Goal: Submit feedback/report problem: Submit feedback/report problem

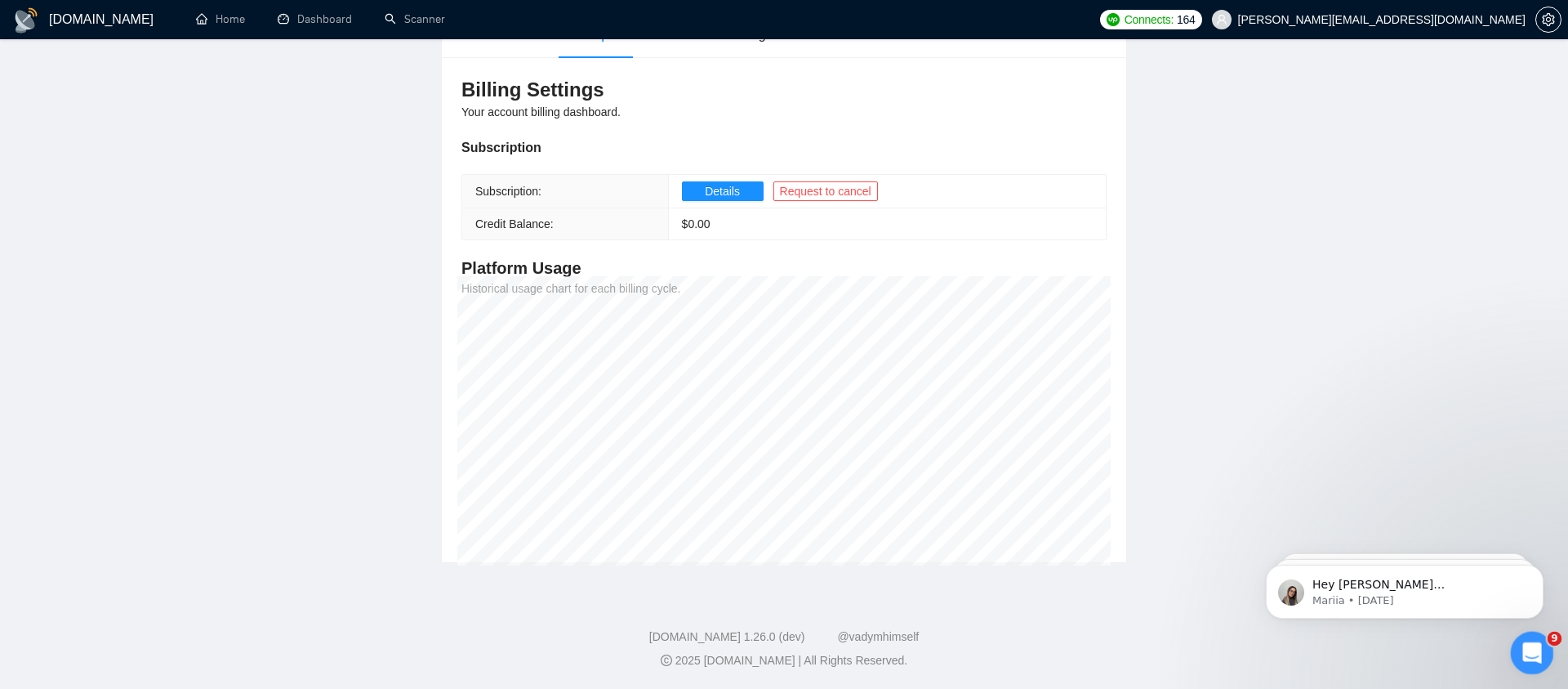
drag, startPoint x: 3044, startPoint y: 1272, endPoint x: 1530, endPoint y: 641, distance: 1640.2
click at [1530, 641] on icon "Open Intercom Messenger" at bounding box center [1530, 651] width 27 height 27
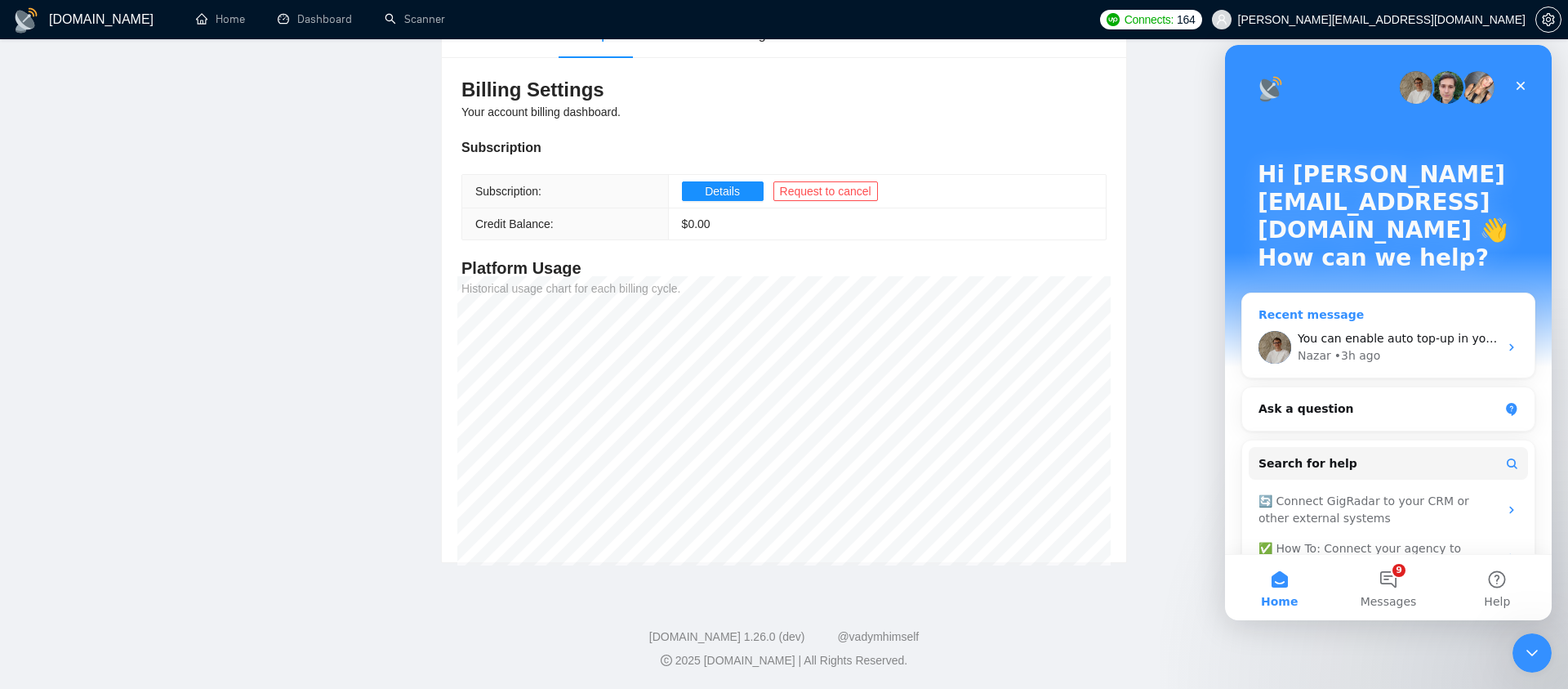
click at [1413, 347] on div "Nazar • 3h ago" at bounding box center [1398, 356] width 200 height 17
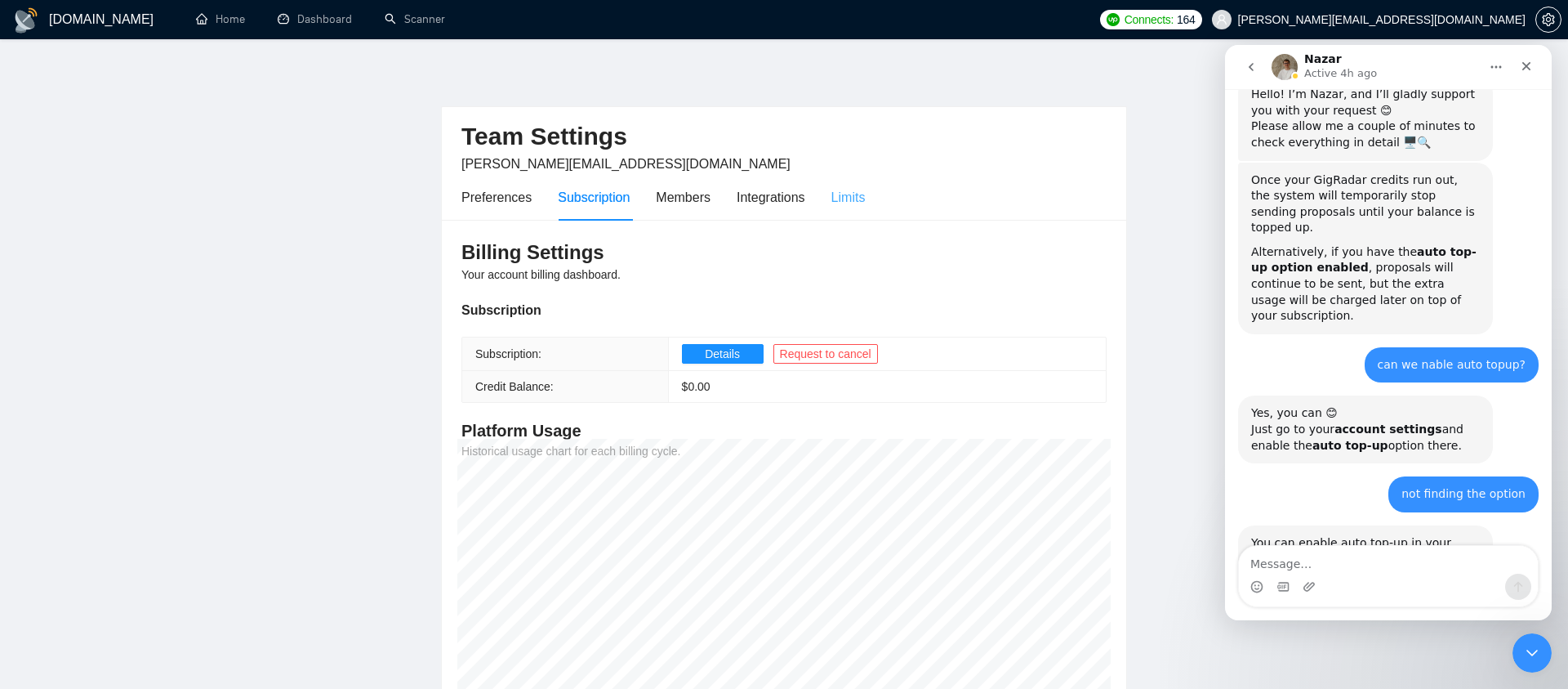
click at [857, 210] on div "Limits" at bounding box center [848, 198] width 34 height 47
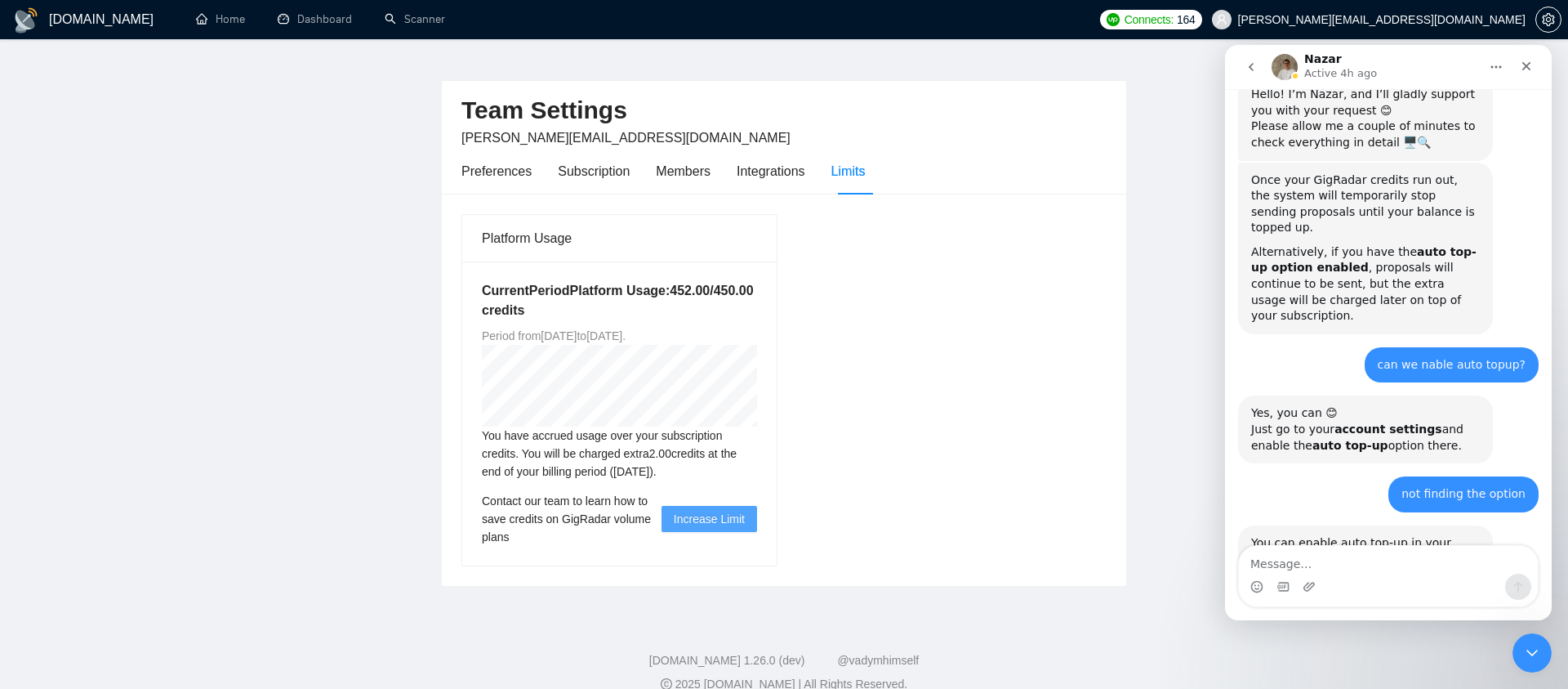
scroll to position [33, 0]
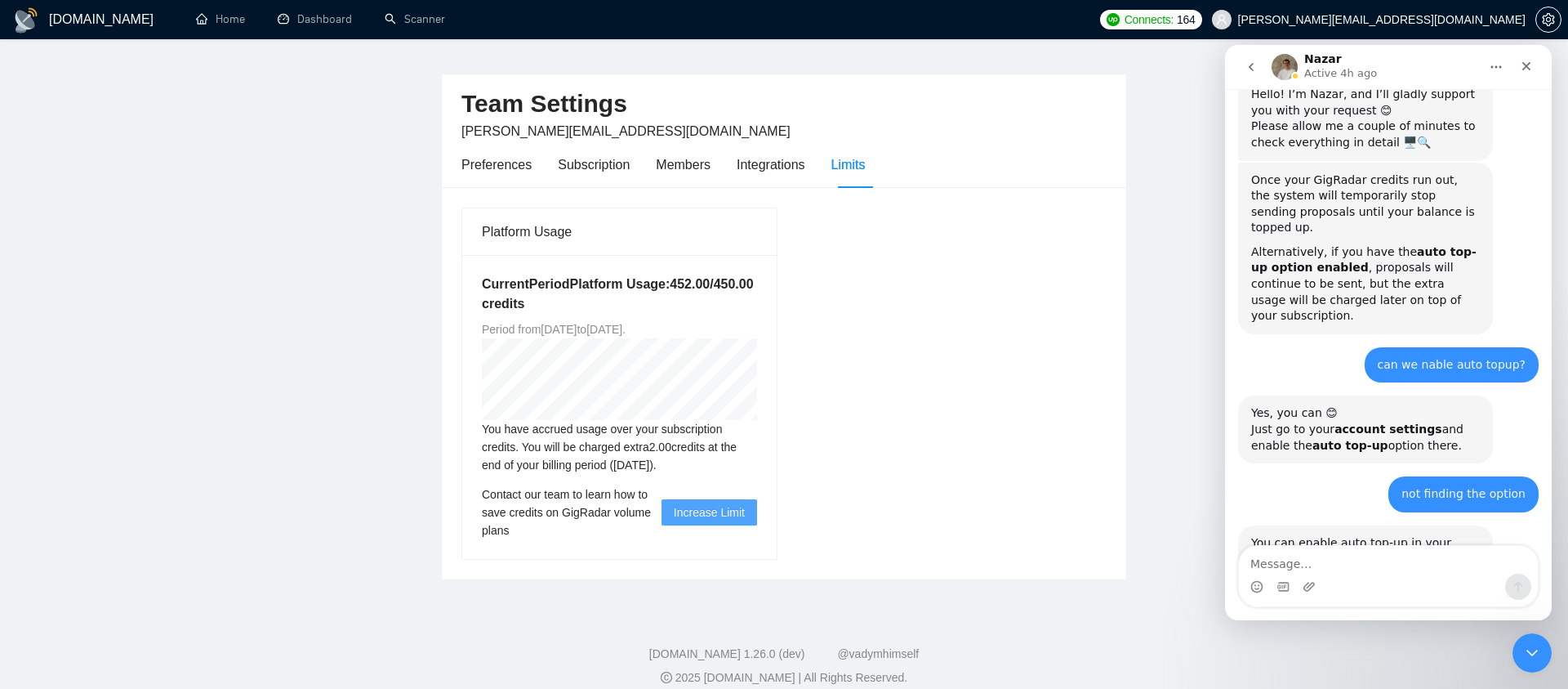
click at [705, 514] on span "Increase Limit" at bounding box center [709, 512] width 71 height 18
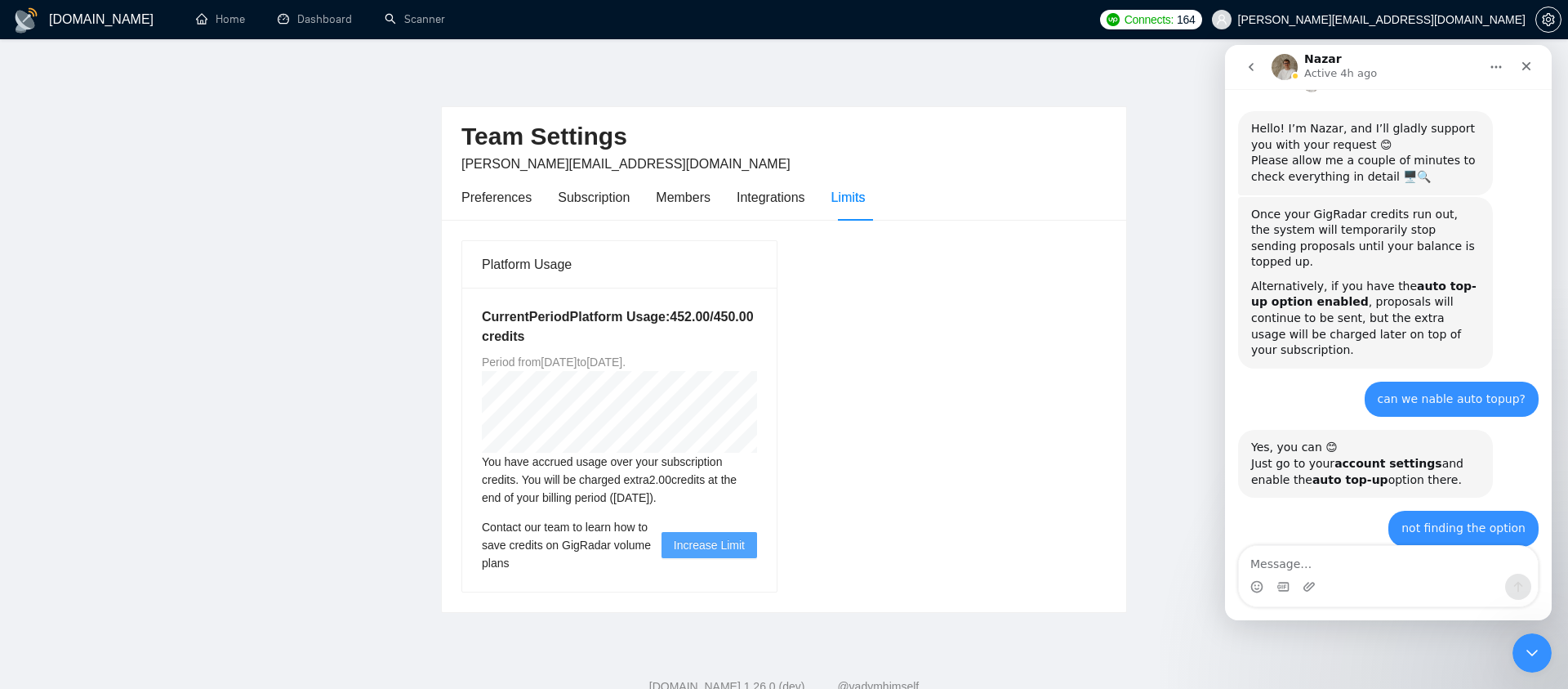
scroll to position [589, 0]
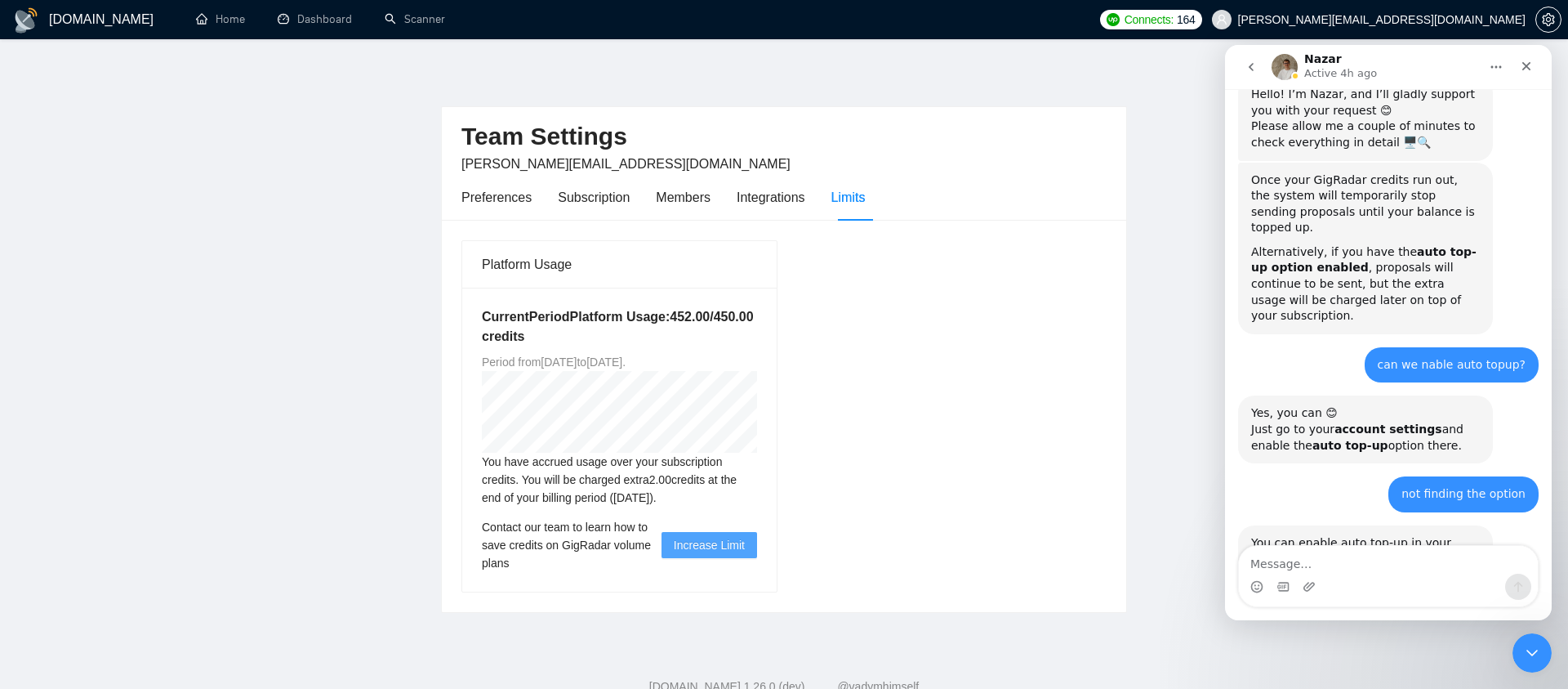
click at [696, 540] on span "Increase Limit" at bounding box center [709, 545] width 71 height 18
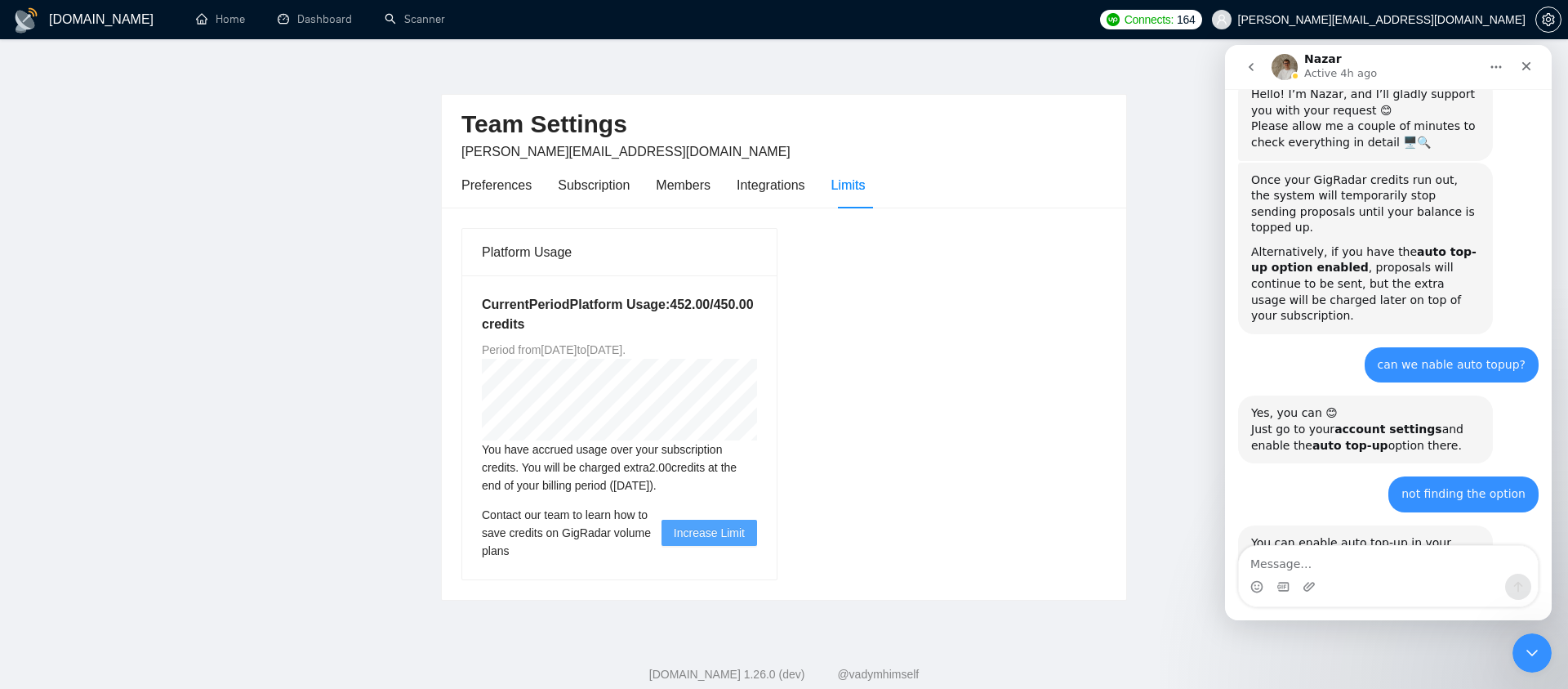
click at [708, 540] on span "Increase Limit" at bounding box center [709, 533] width 71 height 18
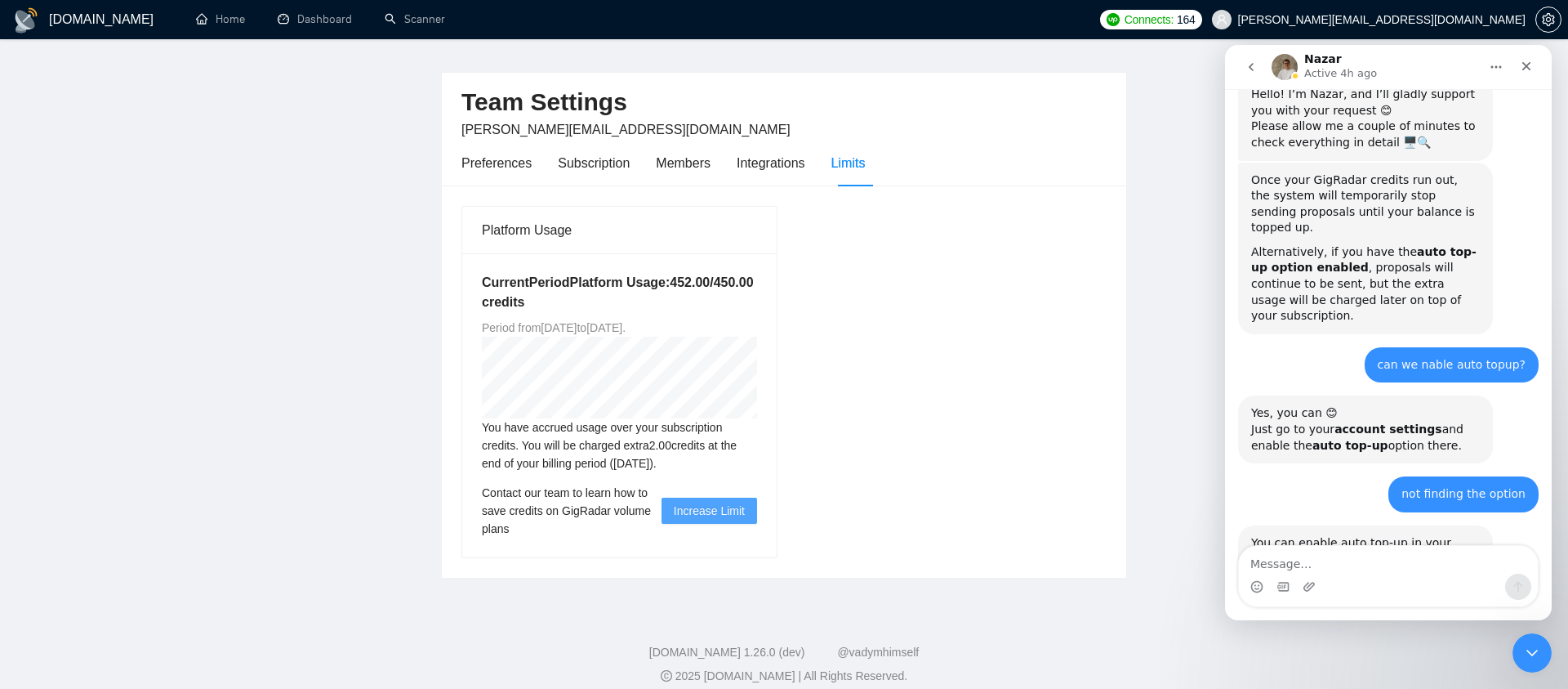
scroll to position [49, 0]
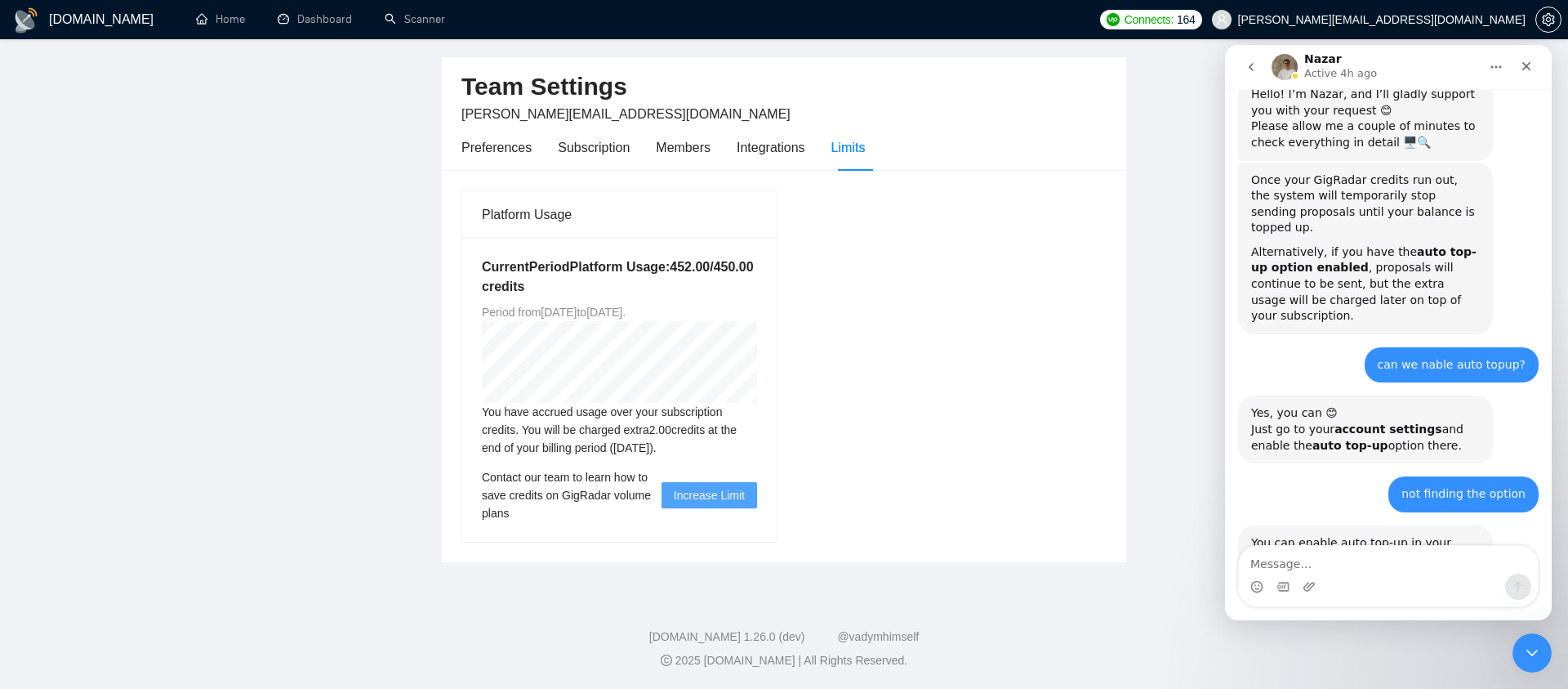
click at [738, 498] on span "Increase Limit" at bounding box center [709, 495] width 71 height 18
click at [1306, 561] on textarea "Message…" at bounding box center [1388, 559] width 299 height 28
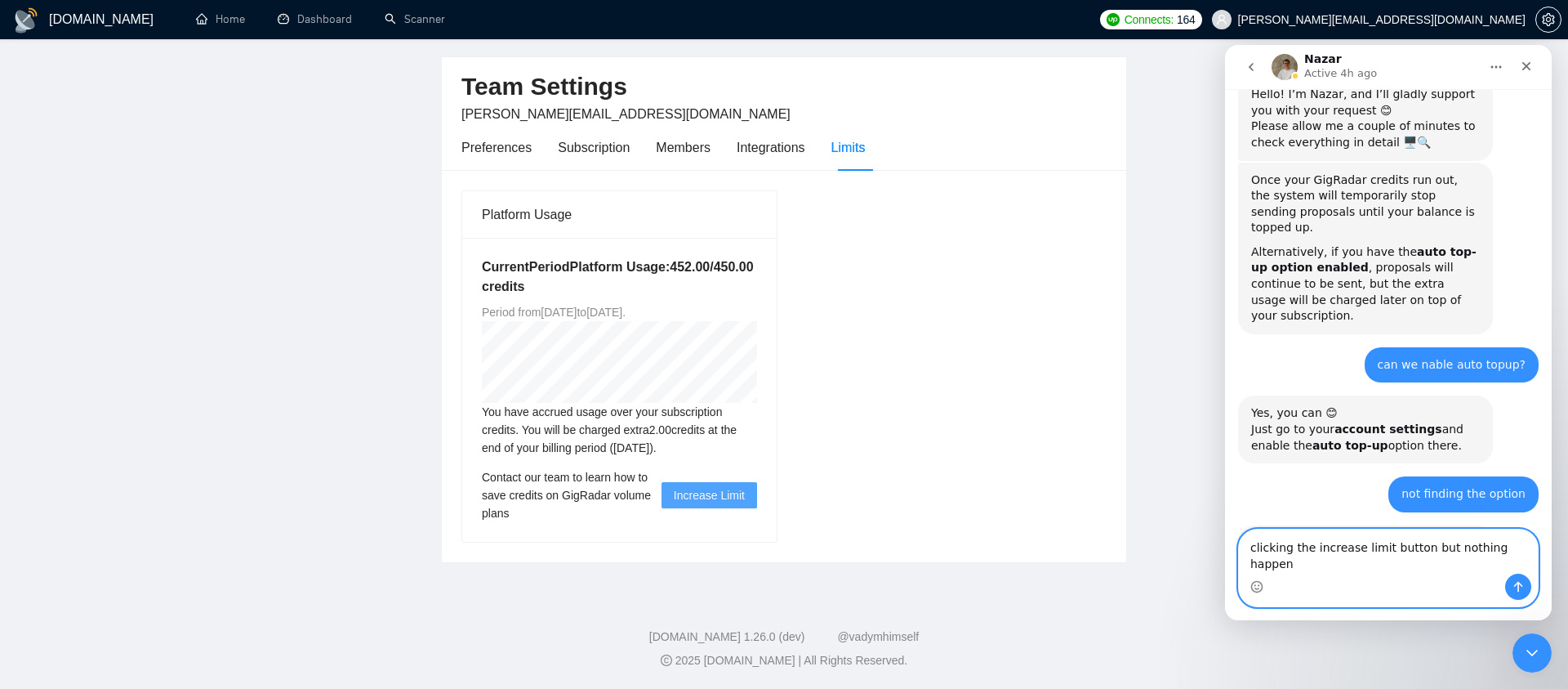
type textarea "clicking the increase limit button but nothing happens"
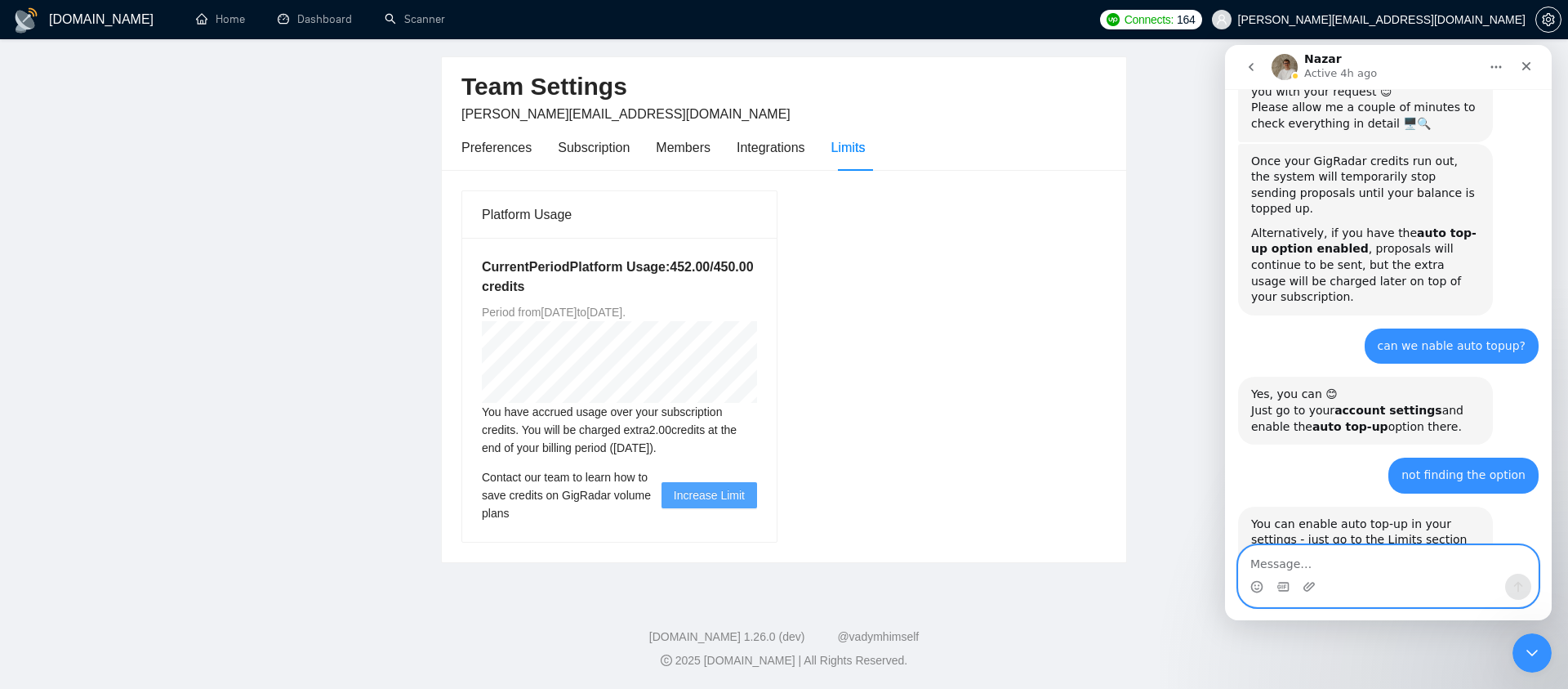
scroll to position [654, 0]
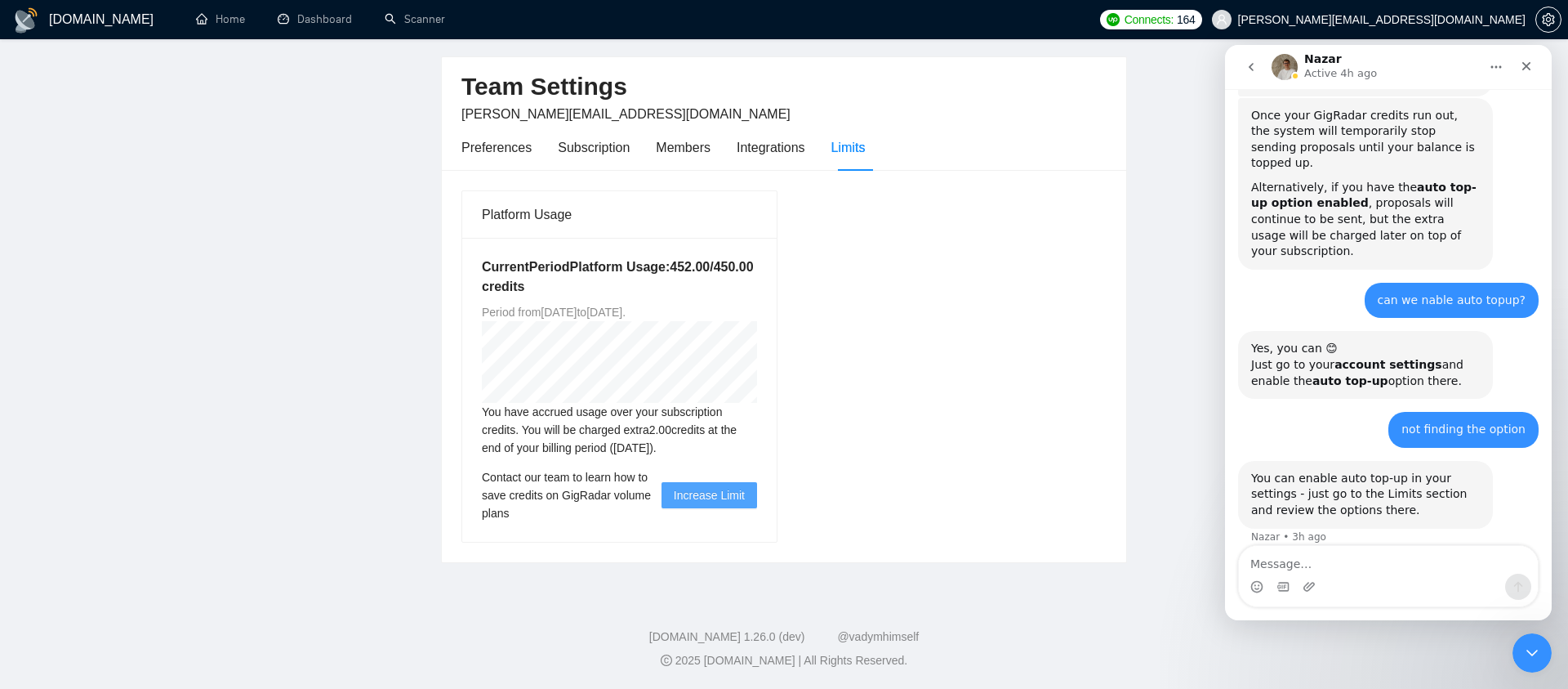
click at [1255, 72] on icon "go back" at bounding box center [1250, 66] width 13 height 13
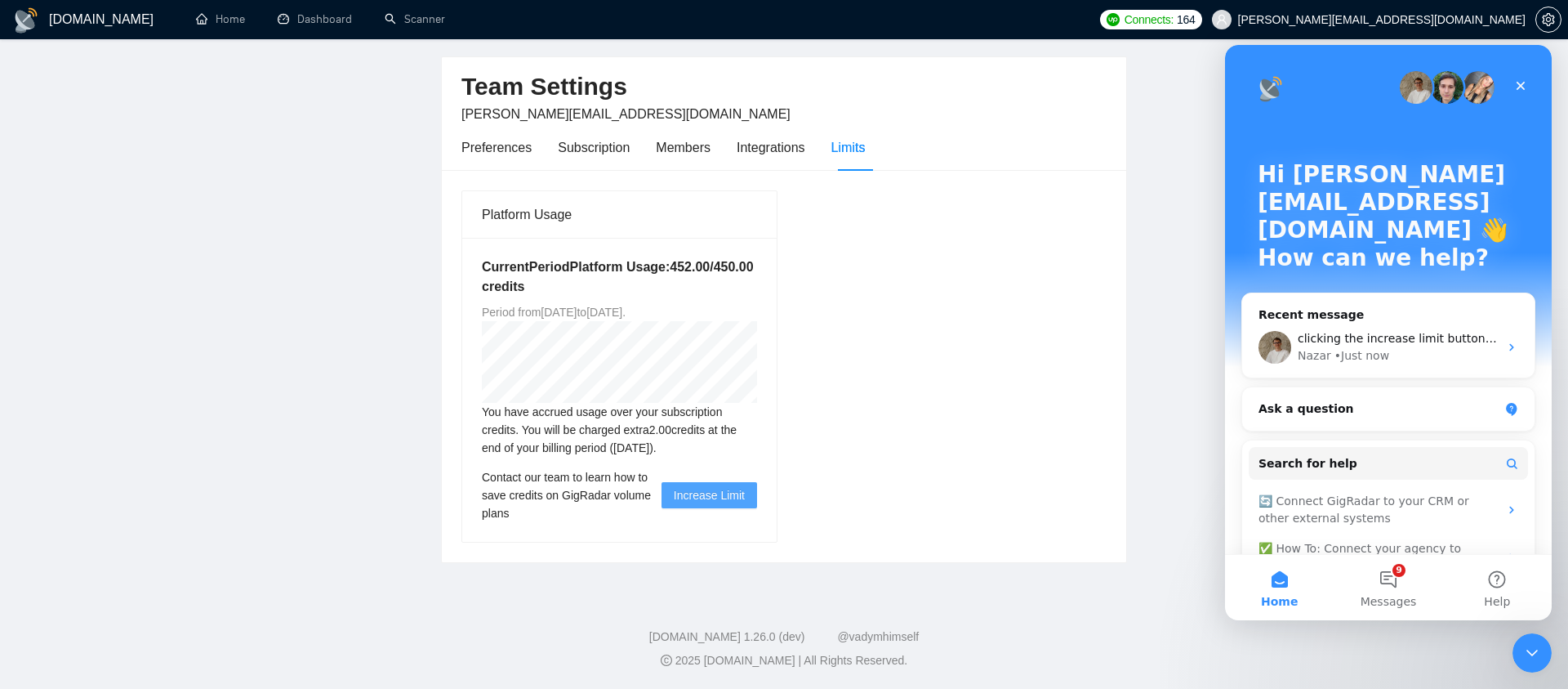
scroll to position [0, 0]
click at [214, 22] on link "Home" at bounding box center [220, 19] width 49 height 14
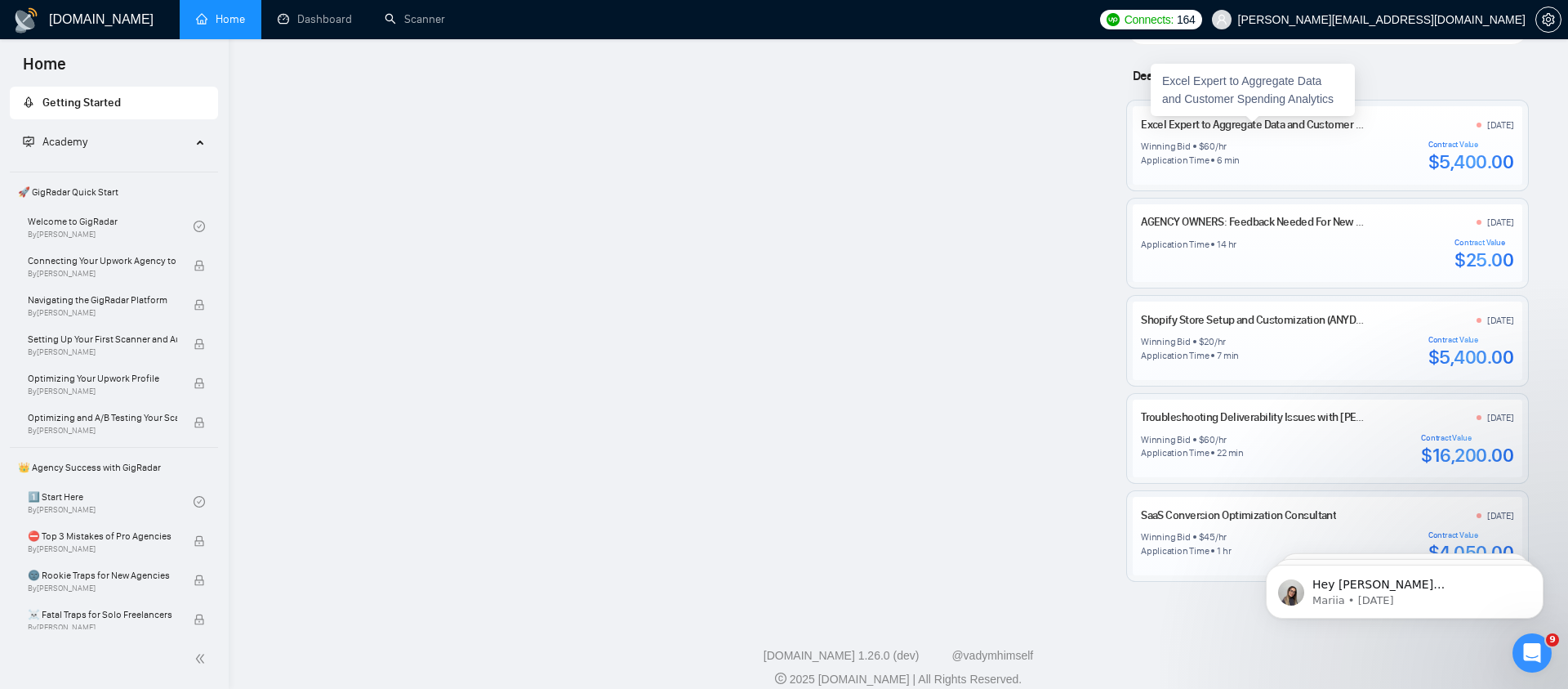
scroll to position [1630, 0]
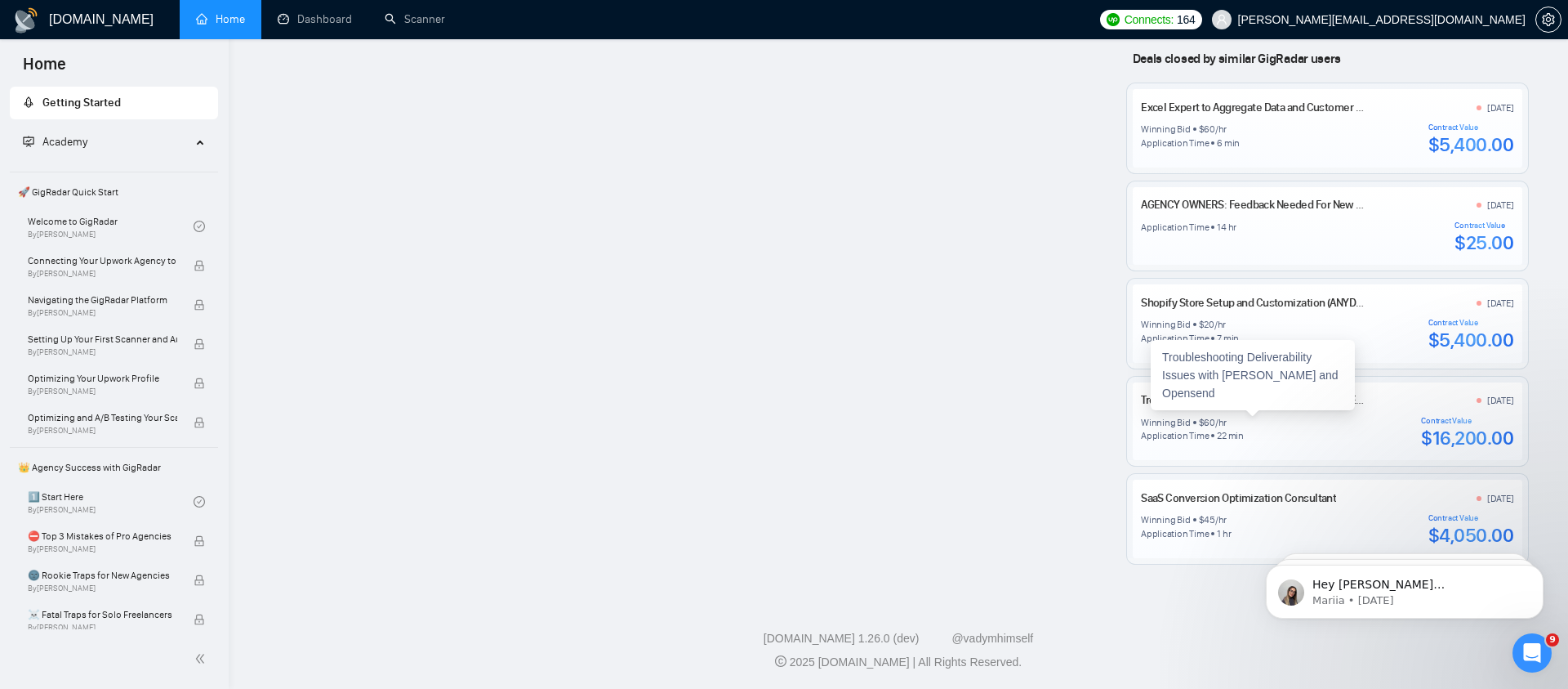
click at [1261, 399] on link "Troubleshooting Deliverability Issues with [PERSON_NAME] and Opensend" at bounding box center [1314, 400] width 347 height 14
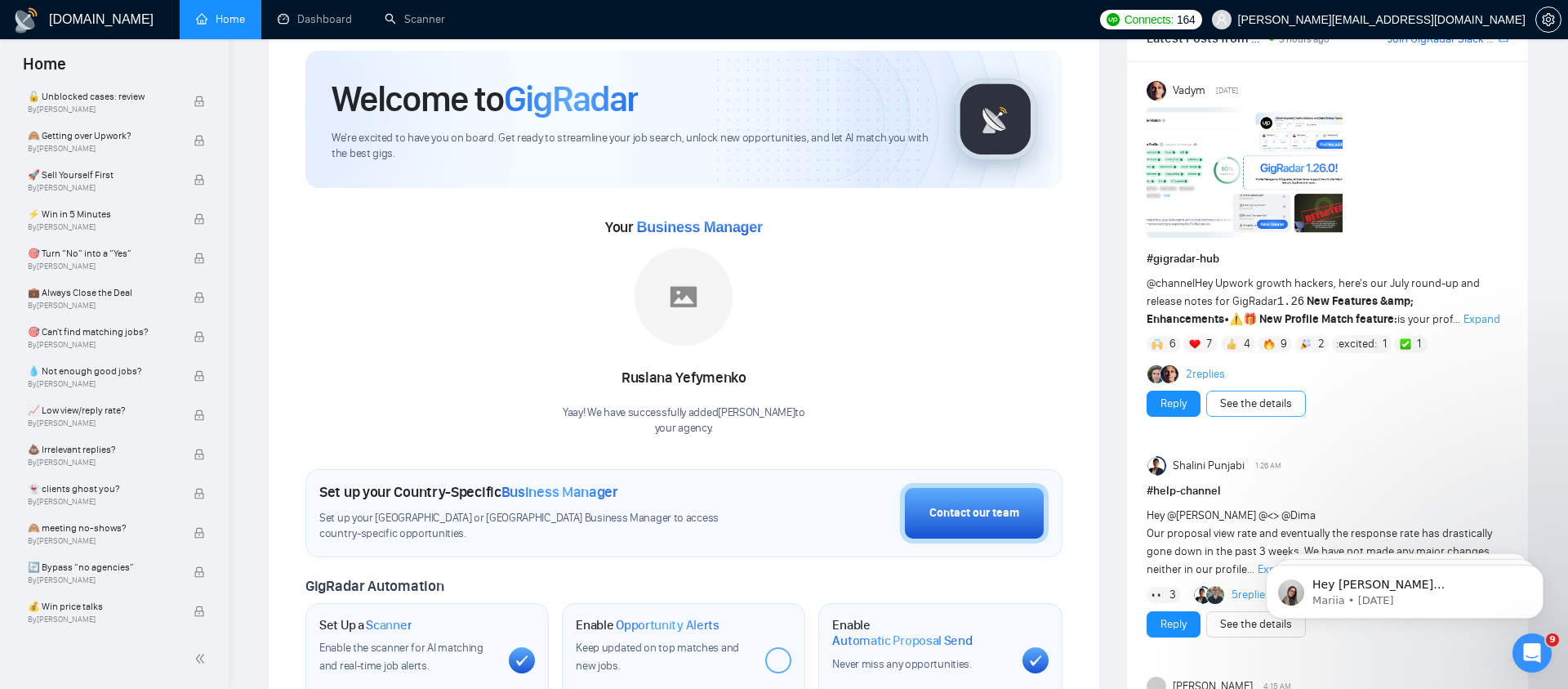
scroll to position [0, 0]
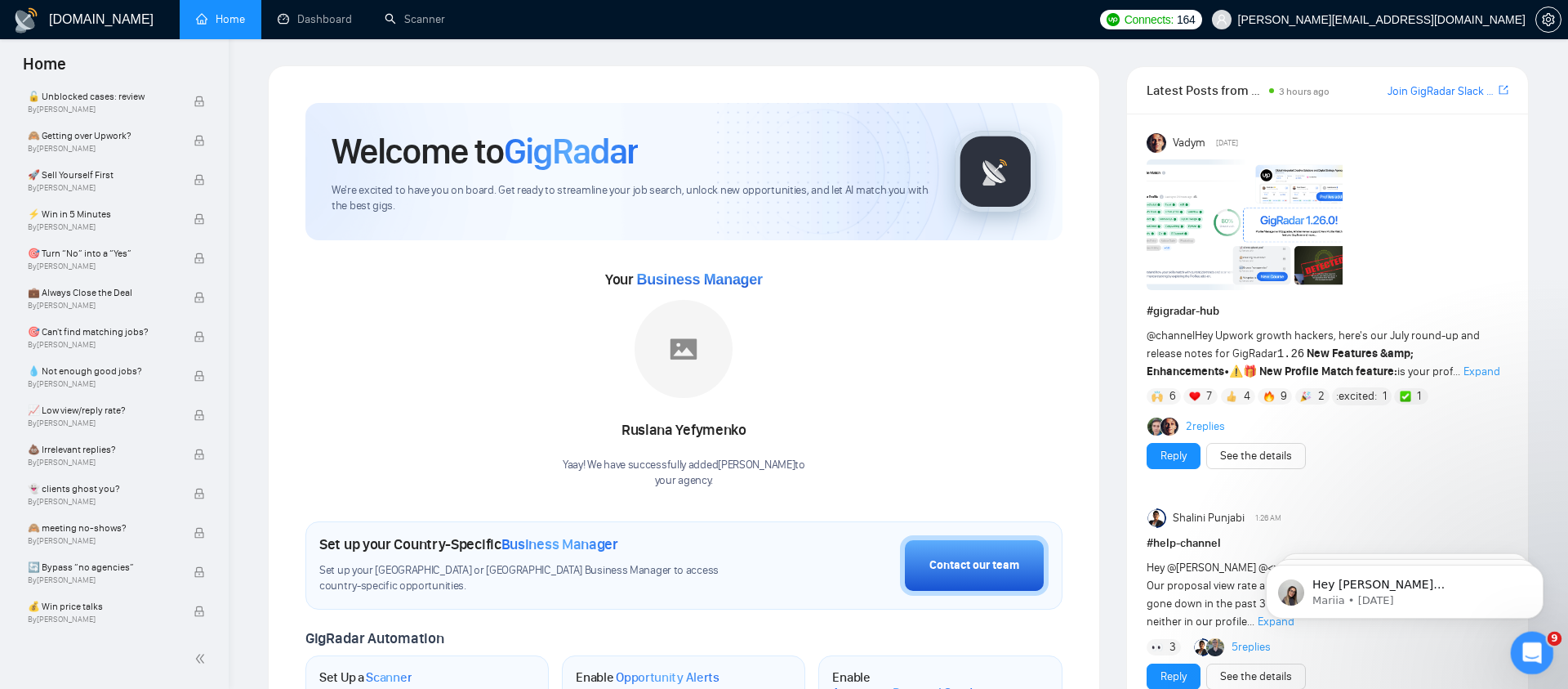
click at [1520, 646] on icon "Open Intercom Messenger" at bounding box center [1530, 651] width 27 height 27
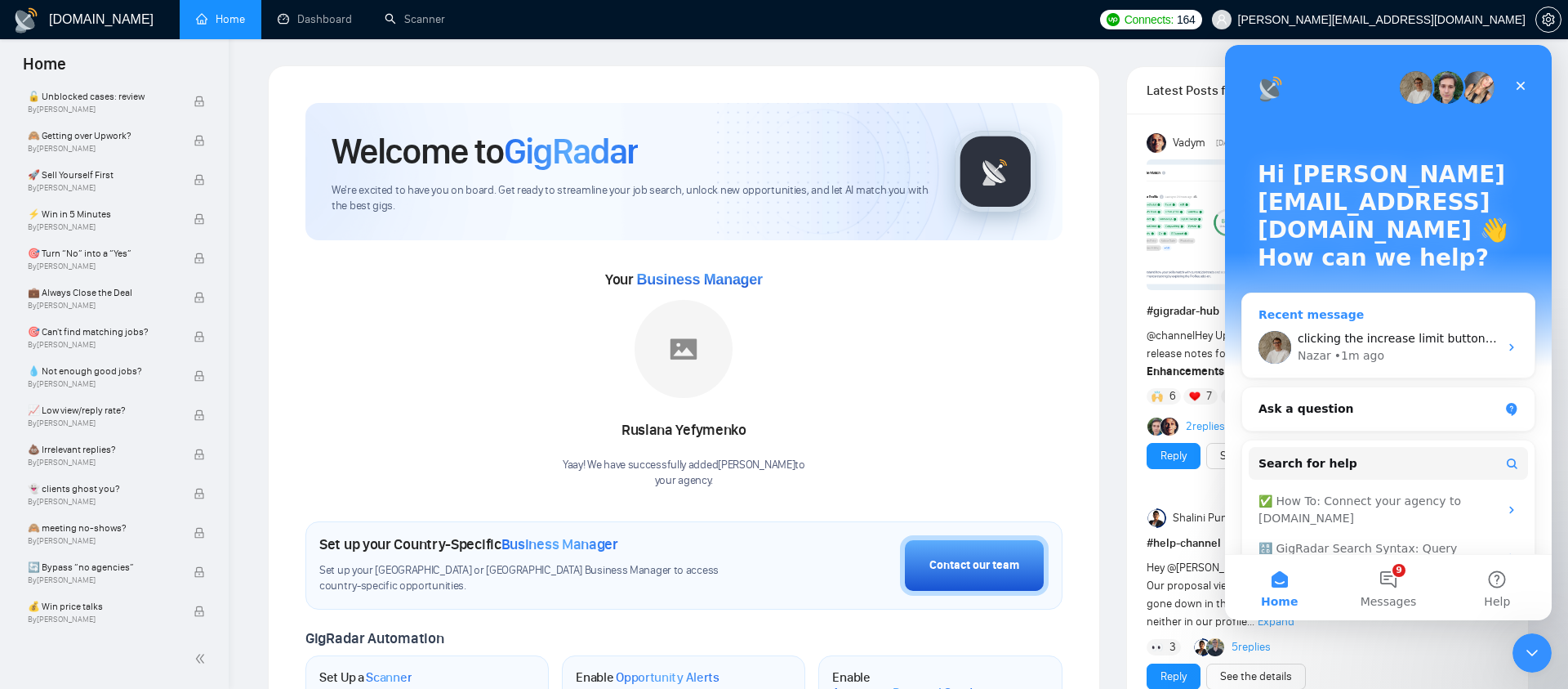
click at [1408, 347] on div "Nazar • 1m ago" at bounding box center [1398, 356] width 200 height 17
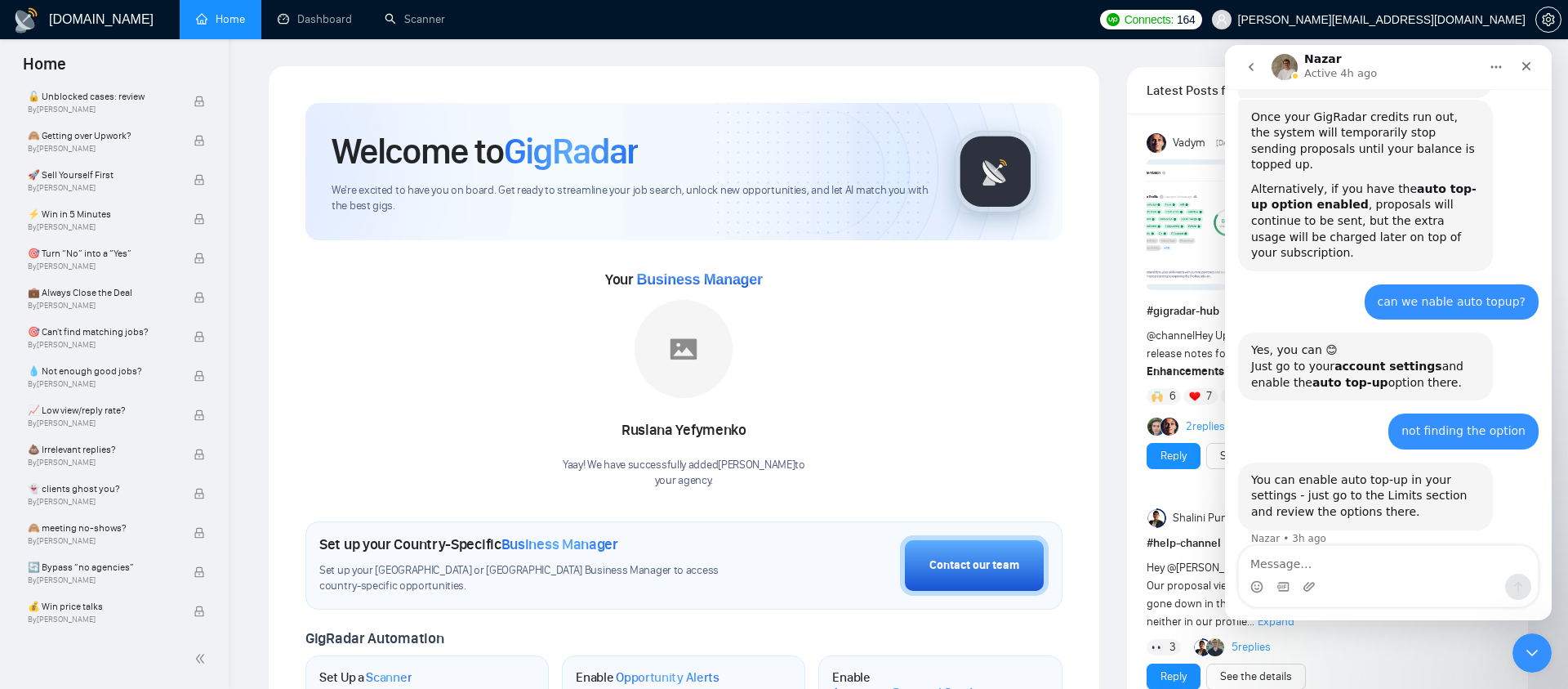
scroll to position [654, 0]
